Goal: Navigation & Orientation: Go to known website

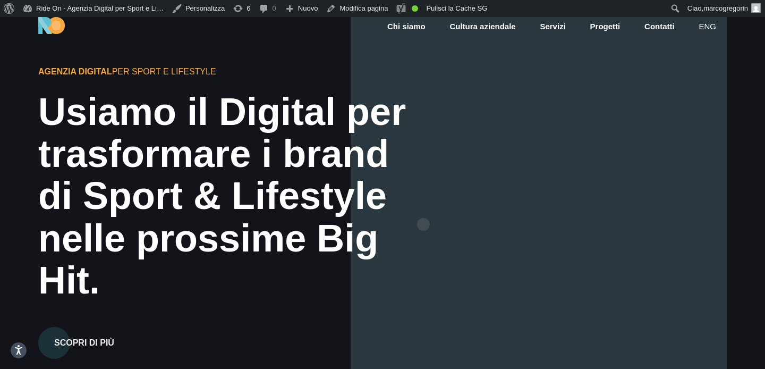
click at [424, 207] on div "di Sport & Lifestyle" at bounding box center [238, 196] width 400 height 42
click at [581, 158] on div at bounding box center [539, 201] width 376 height 369
click at [418, 26] on link "Chi siamo" at bounding box center [406, 27] width 40 height 12
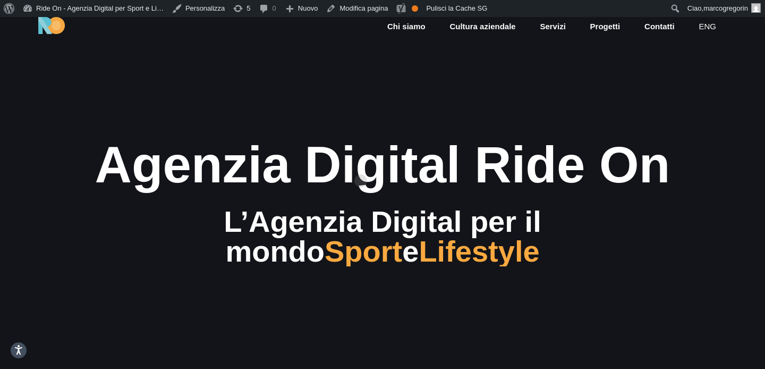
click at [361, 164] on div "Agenzia Digital Ride On" at bounding box center [383, 165] width 638 height 56
click at [458, 98] on section "Agenzia Digital Ride On L’Agenzia Digital per il mondo Sport e Lifestyle" at bounding box center [382, 201] width 765 height 369
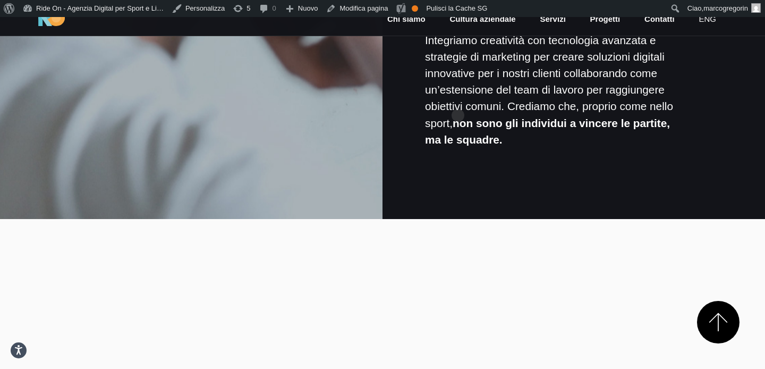
scroll to position [1125, 0]
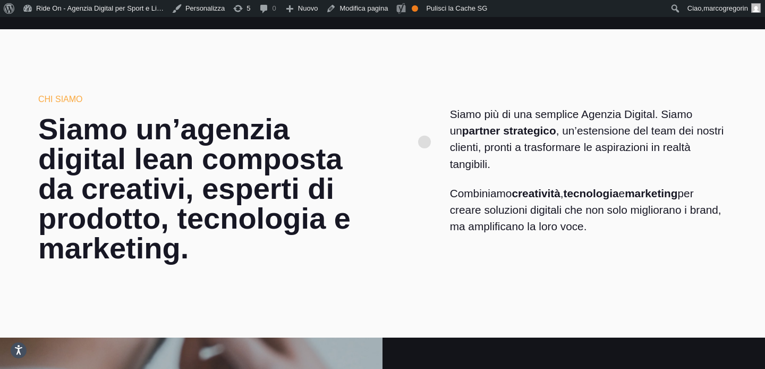
scroll to position [0, 0]
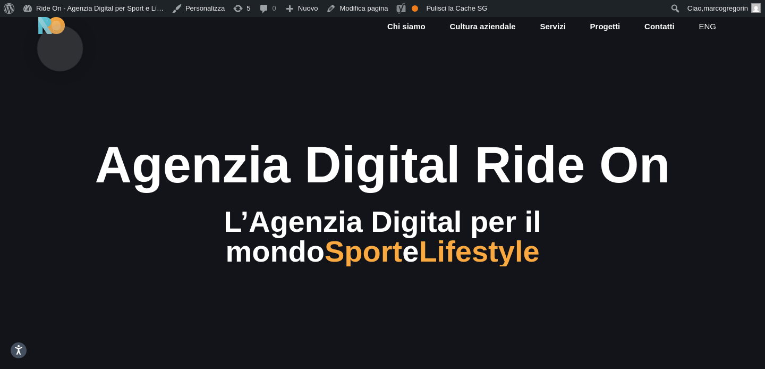
click at [60, 31] on img at bounding box center [51, 25] width 27 height 17
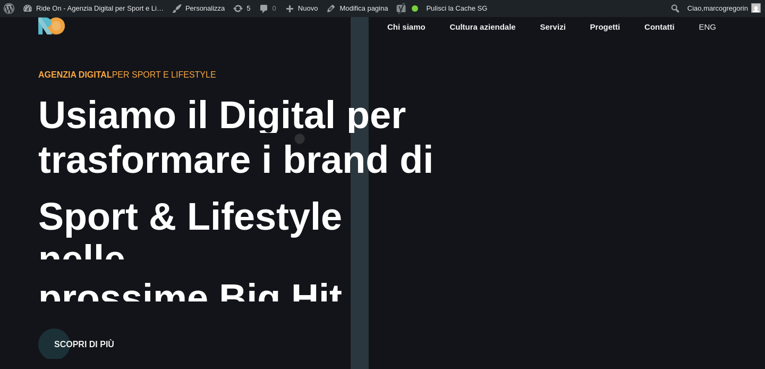
click at [300, 122] on div "Usiamo il Digital per" at bounding box center [238, 115] width 400 height 42
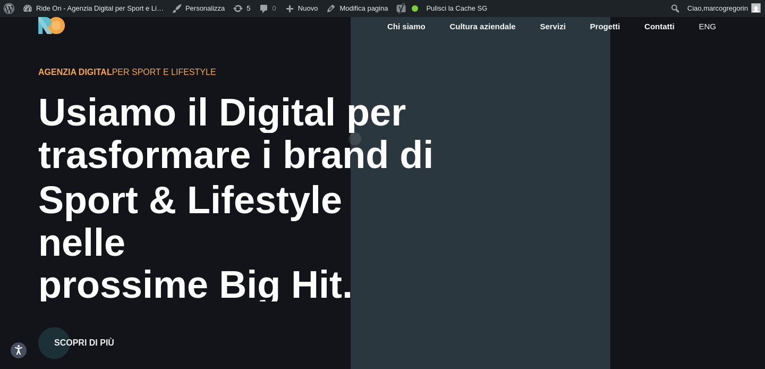
click at [355, 122] on div "Usiamo il Digital per" at bounding box center [238, 112] width 400 height 42
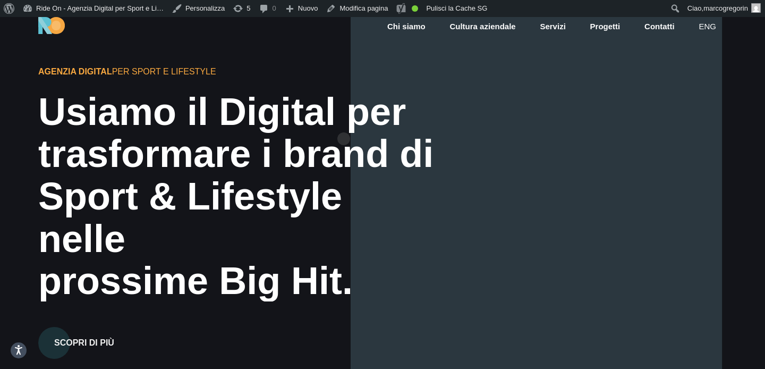
click at [332, 122] on div "Usiamo il Digital per" at bounding box center [238, 112] width 400 height 42
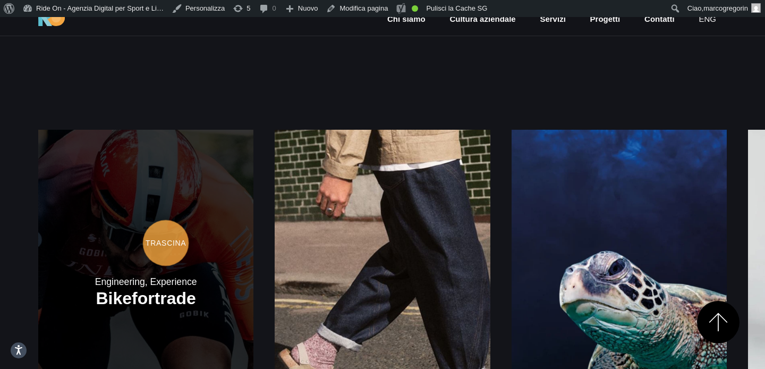
scroll to position [1305, 0]
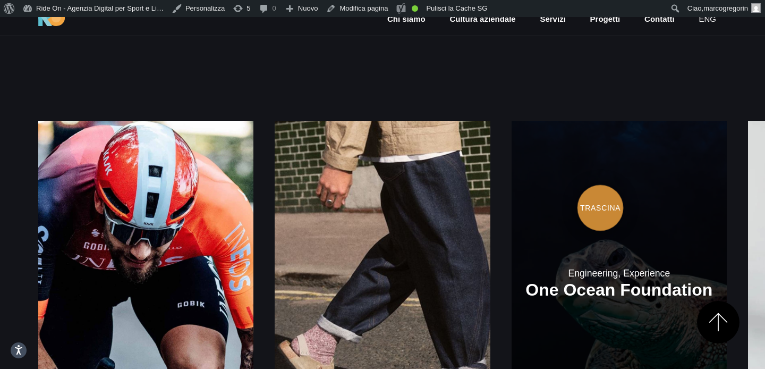
click at [512, 191] on link at bounding box center [619, 282] width 215 height 323
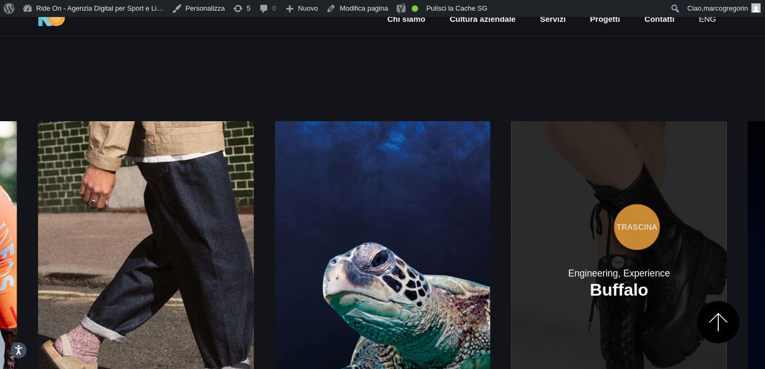
click at [512, 210] on link at bounding box center [619, 282] width 215 height 323
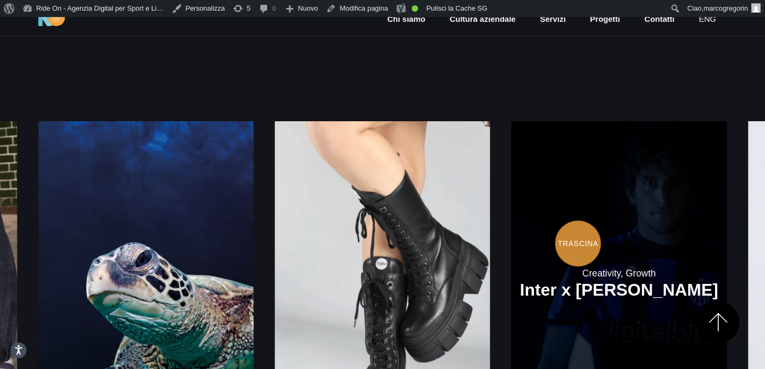
click at [512, 226] on link at bounding box center [619, 282] width 215 height 323
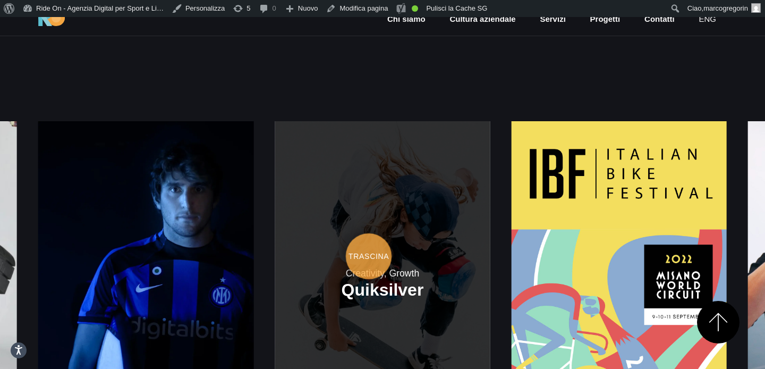
click at [490, 239] on link at bounding box center [382, 282] width 215 height 323
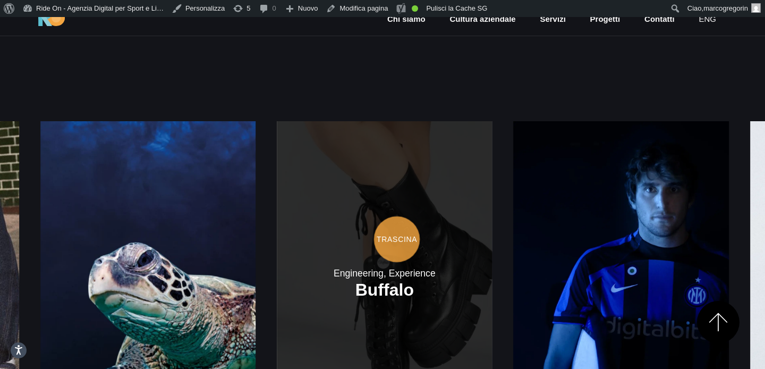
click at [492, 222] on link at bounding box center [384, 282] width 215 height 323
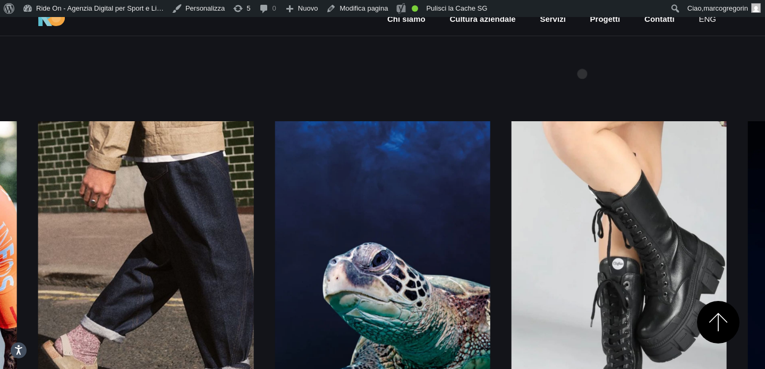
click at [589, 79] on div "Engineering, Experience [GEOGRAPHIC_DATA] Engineering, Experience [GEOGRAPHIC_D…" at bounding box center [382, 282] width 689 height 406
drag, startPoint x: 441, startPoint y: 187, endPoint x: 765, endPoint y: 168, distance: 324.2
click at [765, 166] on div "Engineering, Experience [GEOGRAPHIC_DATA] Engineering, Experience [GEOGRAPHIC_D…" at bounding box center [382, 282] width 765 height 406
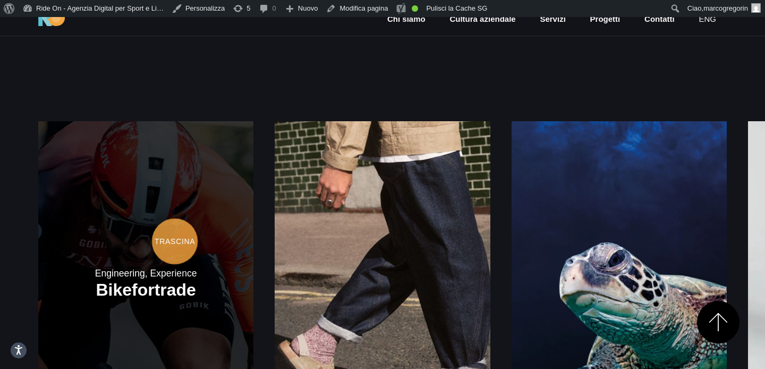
click at [175, 224] on link at bounding box center [145, 282] width 215 height 323
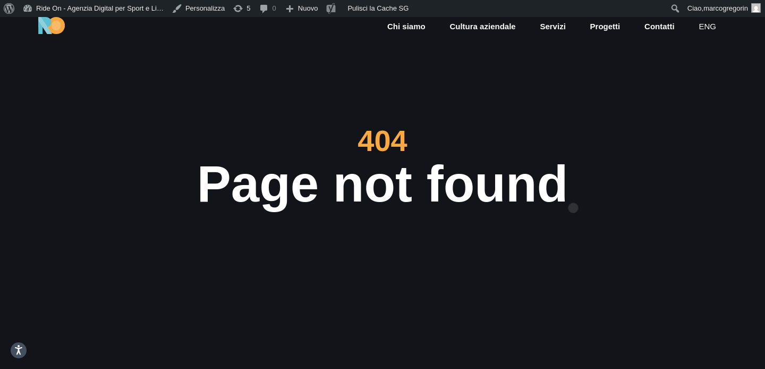
click at [574, 191] on h1 "Page not found" at bounding box center [383, 184] width 638 height 56
click at [579, 191] on h1 "Page not found" at bounding box center [383, 184] width 638 height 56
click at [597, 184] on h1 "Page not found" at bounding box center [383, 184] width 638 height 56
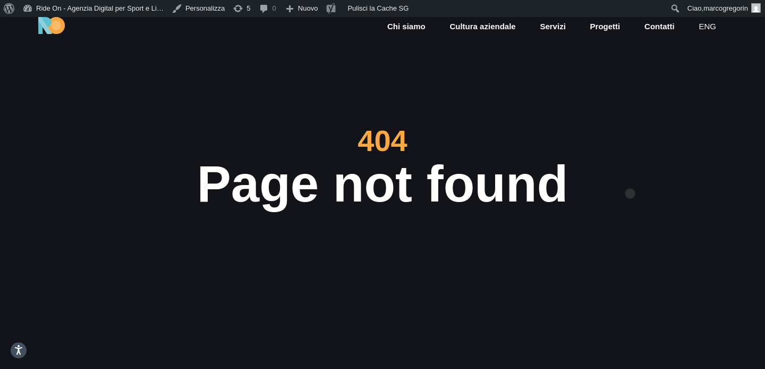
click at [630, 176] on h1 "Page not found" at bounding box center [383, 184] width 638 height 56
click at [668, 103] on section "404 Page not found Ops... it seems that page your looking for doesn't exist Go …" at bounding box center [382, 201] width 765 height 369
click at [662, 137] on div "404" at bounding box center [383, 141] width 638 height 30
click at [638, 157] on h1 "Page not found" at bounding box center [383, 184] width 638 height 56
click at [658, 153] on div "404" at bounding box center [383, 141] width 638 height 30
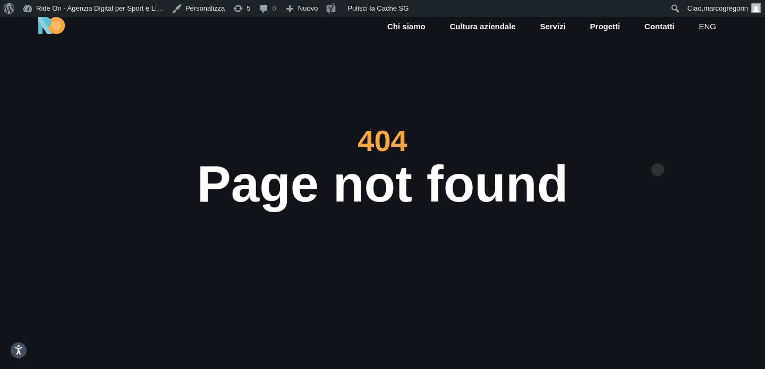
click at [660, 156] on h1 "Page not found" at bounding box center [383, 184] width 638 height 56
